Goal: Task Accomplishment & Management: Manage account settings

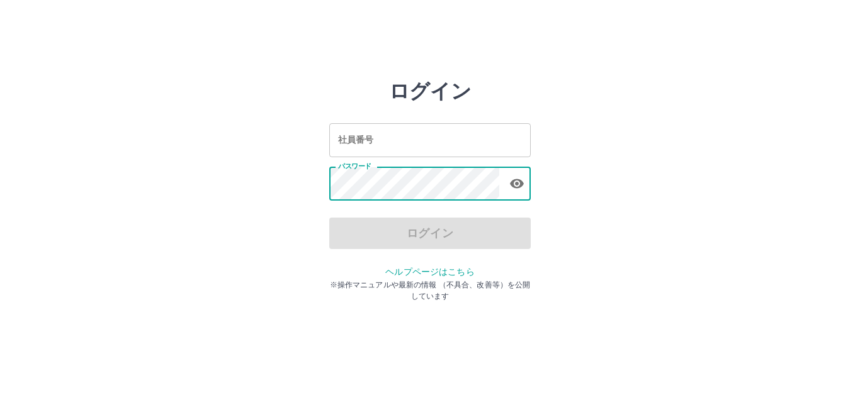
click at [415, 139] on input "社員番号" at bounding box center [429, 139] width 201 height 33
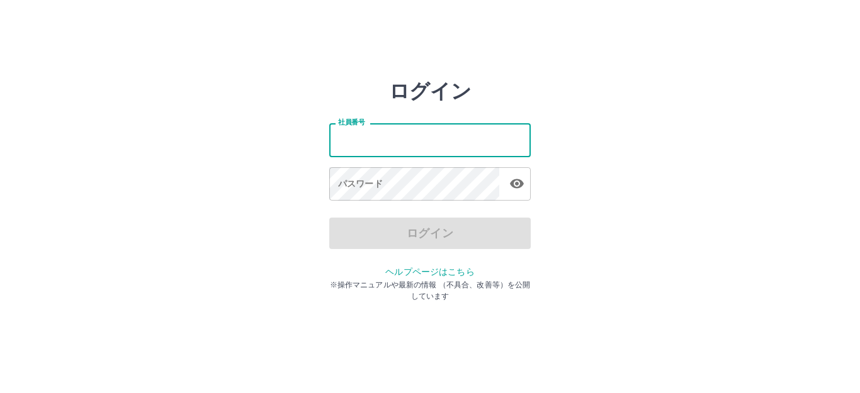
type input "*******"
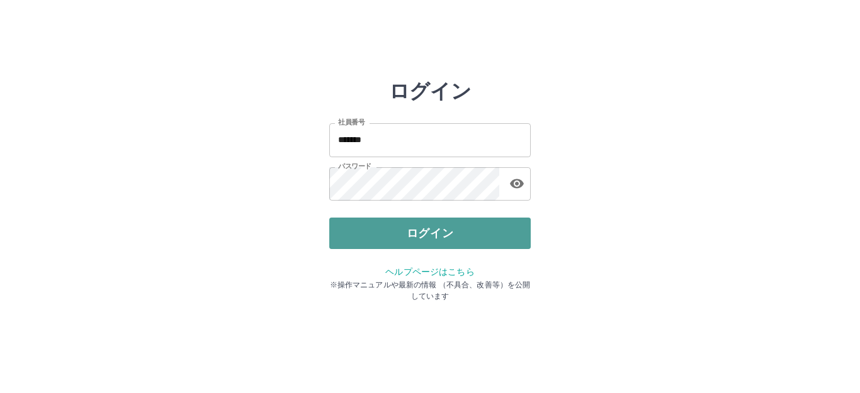
click at [416, 227] on button "ログイン" at bounding box center [429, 233] width 201 height 31
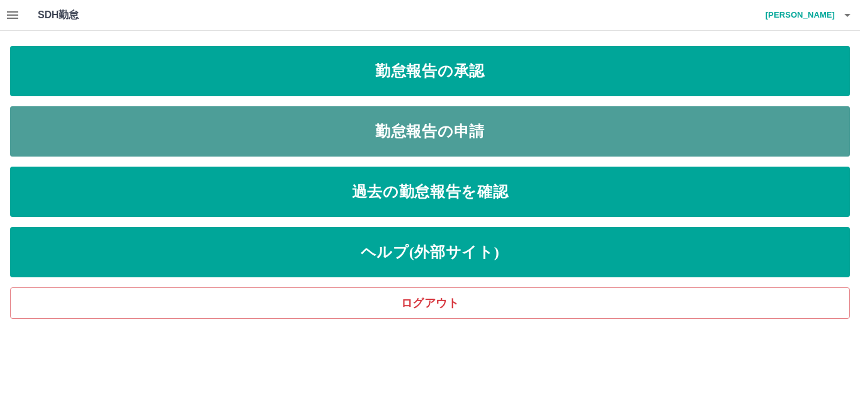
click at [441, 132] on link "勤怠報告の申請" at bounding box center [430, 131] width 840 height 50
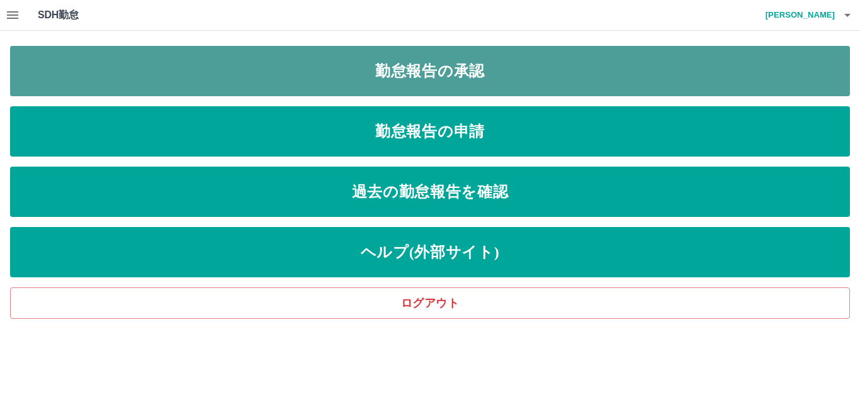
click at [411, 65] on link "勤怠報告の承認" at bounding box center [430, 71] width 840 height 50
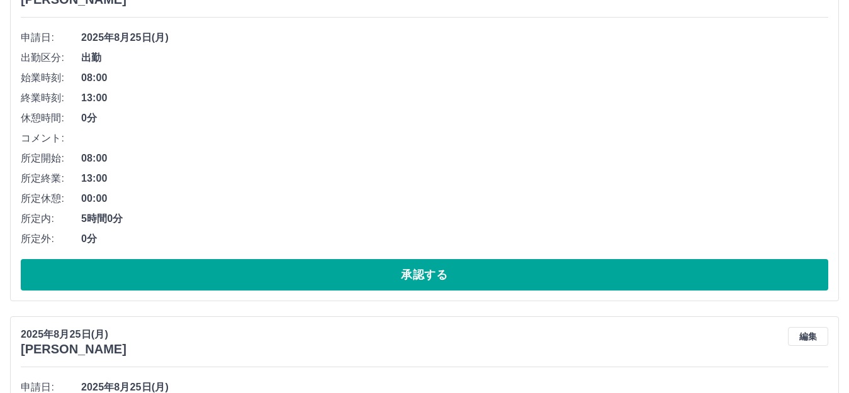
scroll to position [189, 0]
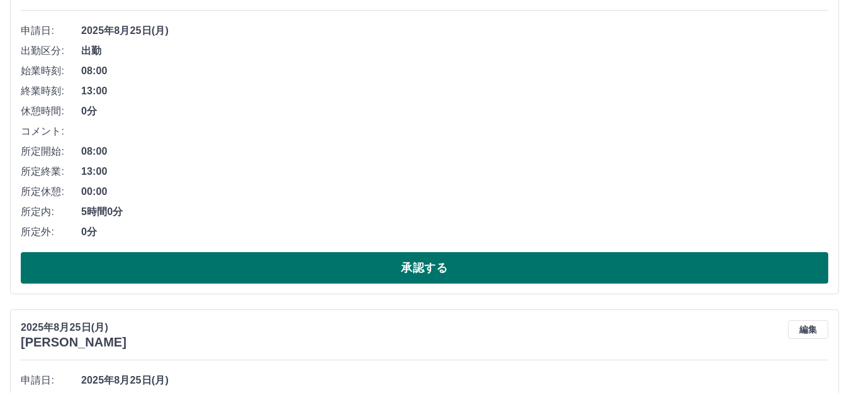
click at [385, 260] on button "承認する" at bounding box center [424, 267] width 807 height 31
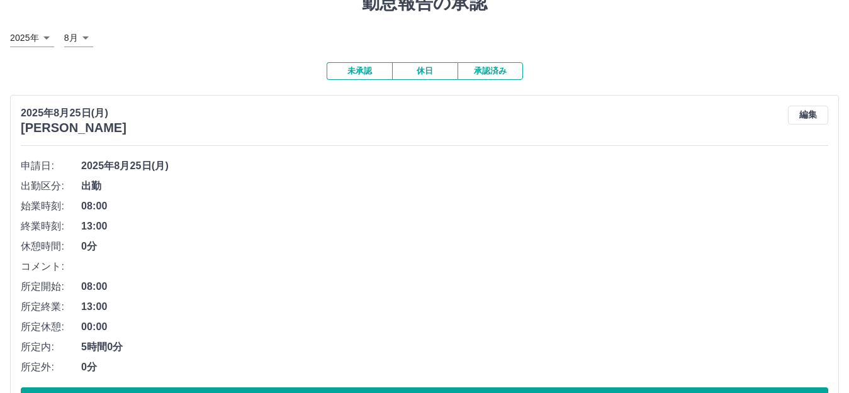
scroll to position [126, 0]
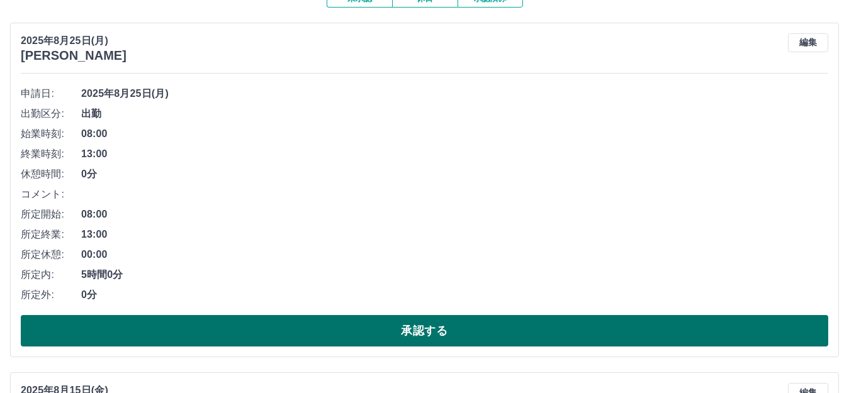
click at [296, 335] on button "承認する" at bounding box center [424, 330] width 807 height 31
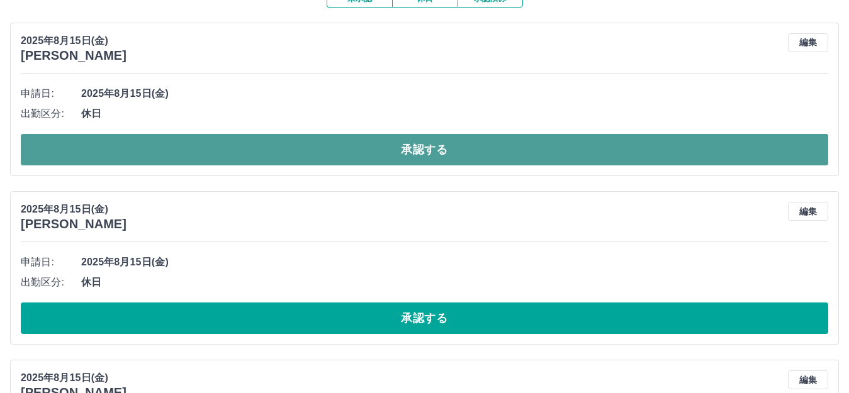
click at [355, 151] on button "承認する" at bounding box center [424, 149] width 807 height 31
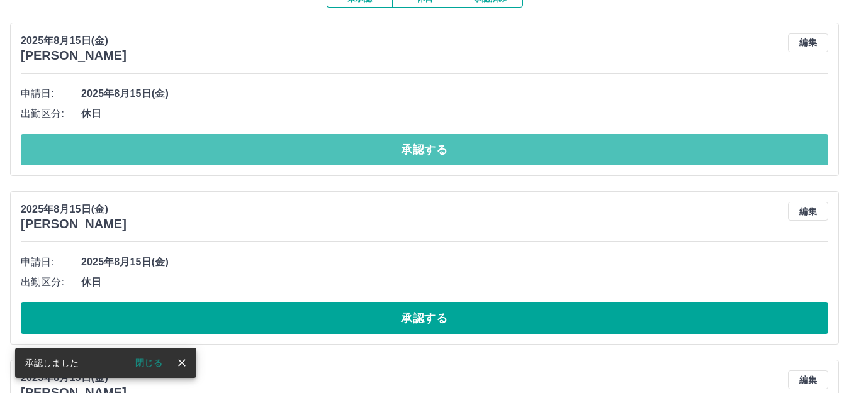
click at [355, 151] on button "承認する" at bounding box center [424, 149] width 807 height 31
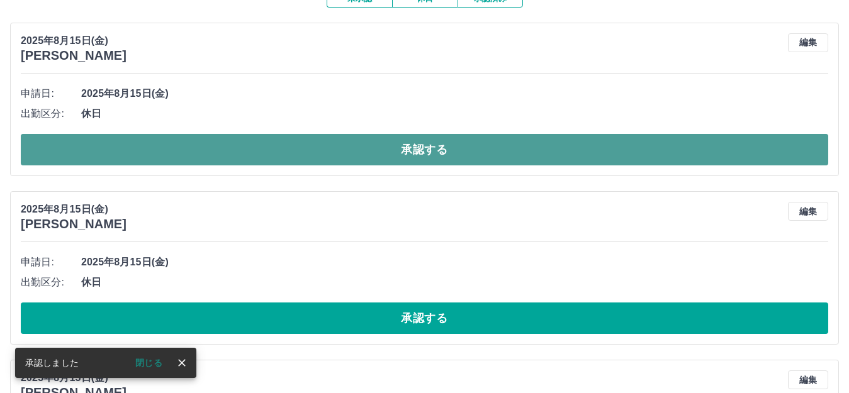
click at [327, 154] on button "承認する" at bounding box center [424, 149] width 807 height 31
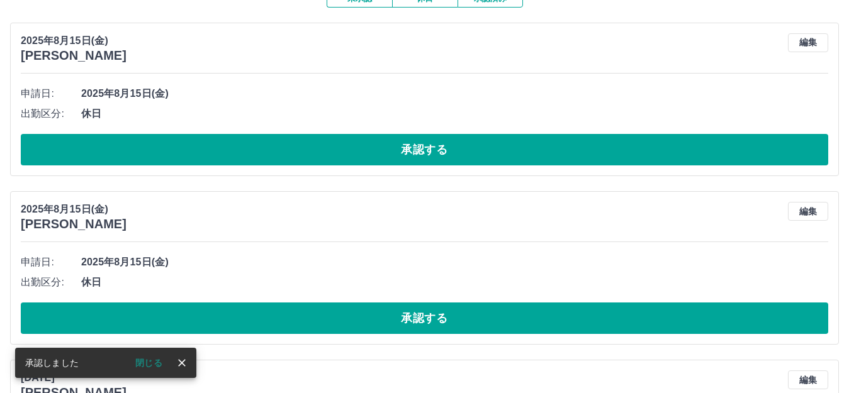
click at [330, 145] on button "承認する" at bounding box center [424, 149] width 807 height 31
click at [332, 148] on button "承認する" at bounding box center [424, 149] width 807 height 31
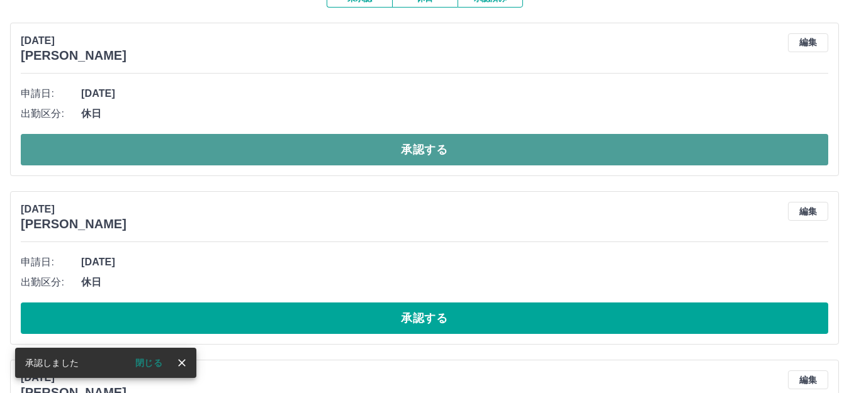
click at [347, 151] on button "承認する" at bounding box center [424, 149] width 807 height 31
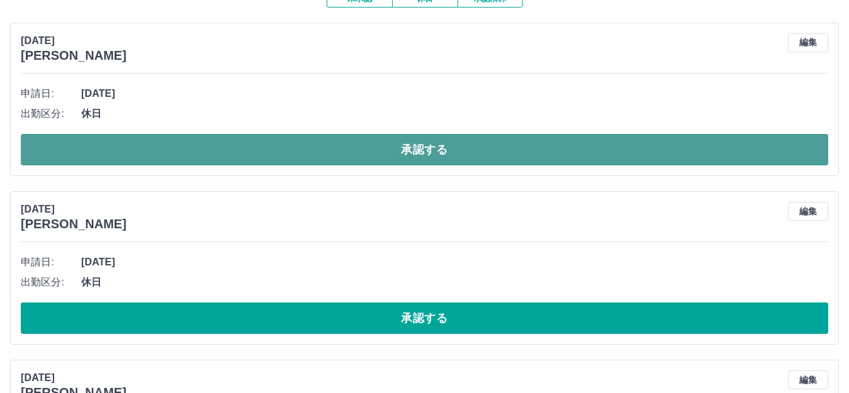
click at [222, 148] on button "承認する" at bounding box center [424, 149] width 807 height 31
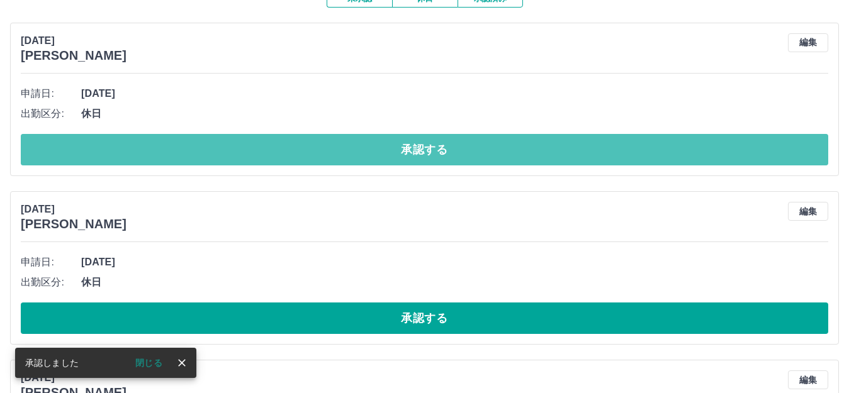
click at [222, 148] on button "承認する" at bounding box center [424, 149] width 807 height 31
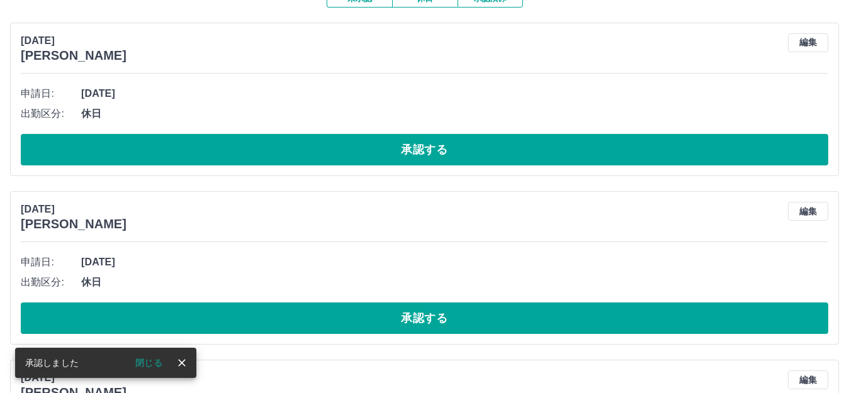
click at [217, 146] on button "承認する" at bounding box center [424, 149] width 807 height 31
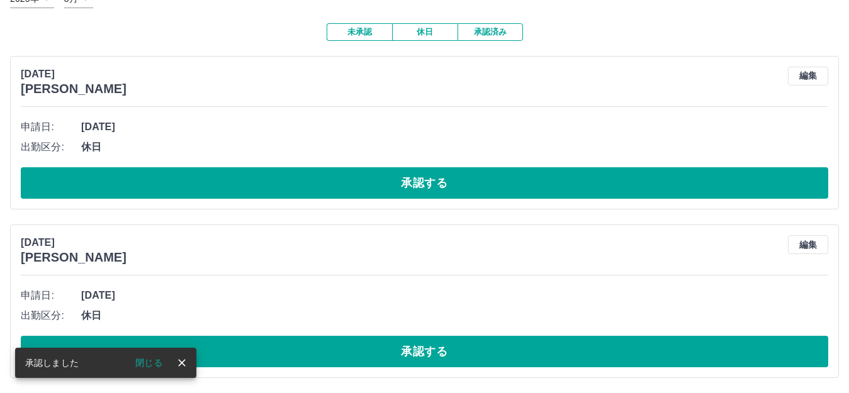
scroll to position [94, 0]
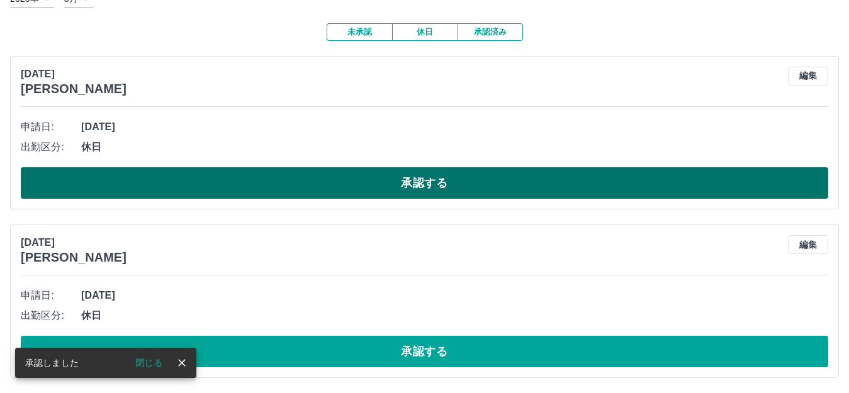
click at [232, 180] on button "承認する" at bounding box center [424, 182] width 807 height 31
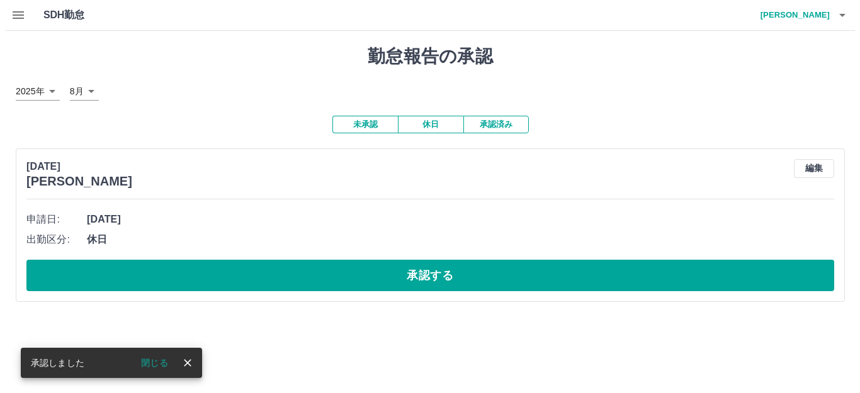
scroll to position [0, 0]
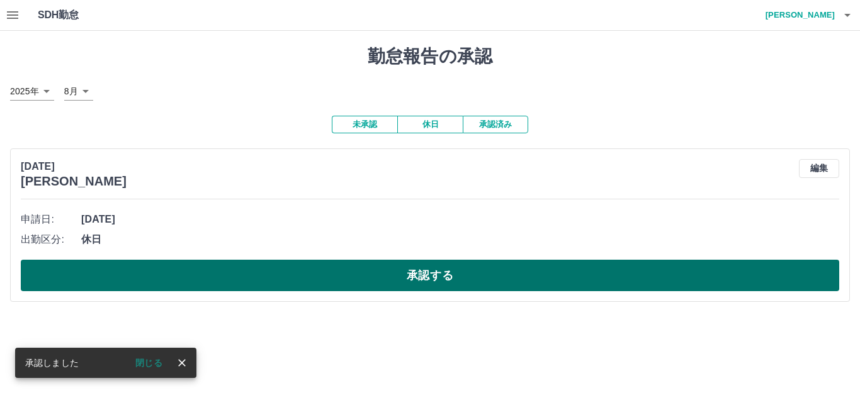
click at [232, 269] on button "承認する" at bounding box center [430, 275] width 818 height 31
